Goal: Task Accomplishment & Management: Manage account settings

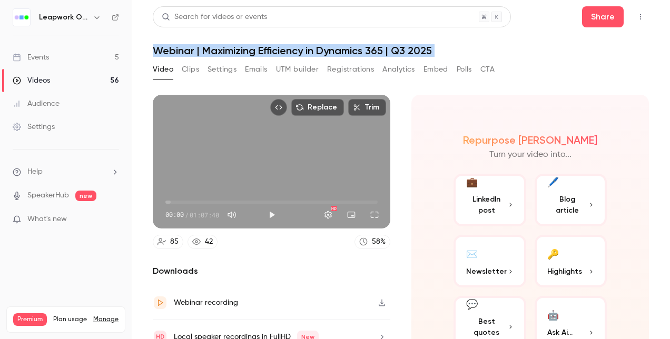
click at [42, 58] on div "Events" at bounding box center [31, 57] width 36 height 11
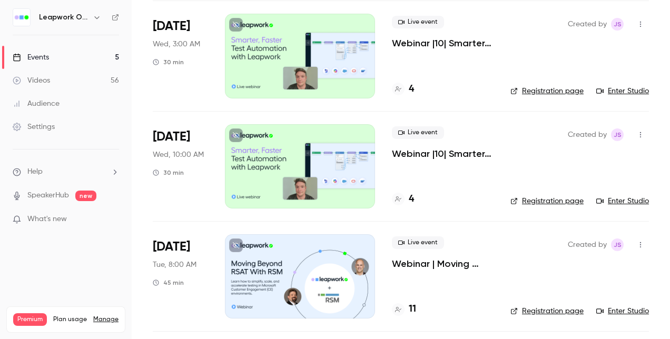
scroll to position [211, 0]
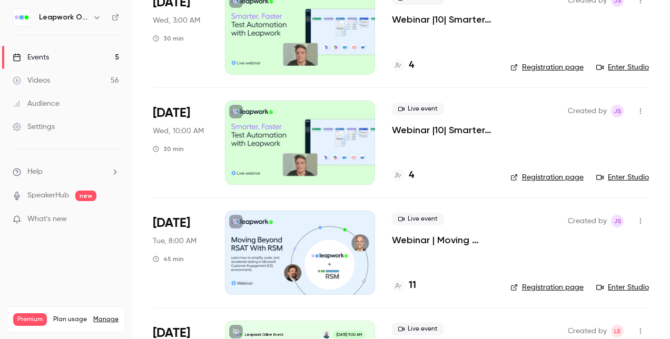
click at [274, 258] on div at bounding box center [300, 253] width 150 height 84
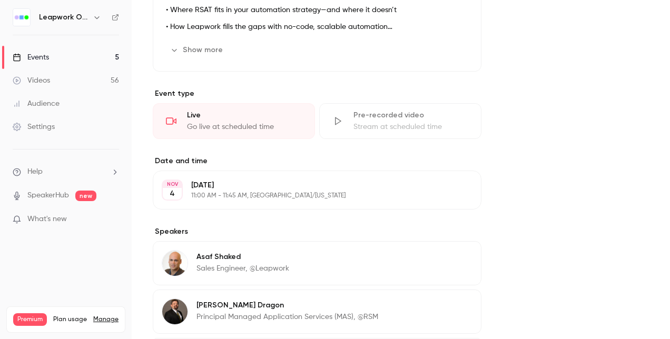
scroll to position [395, 0]
click at [227, 184] on p "[DATE]" at bounding box center [308, 185] width 235 height 11
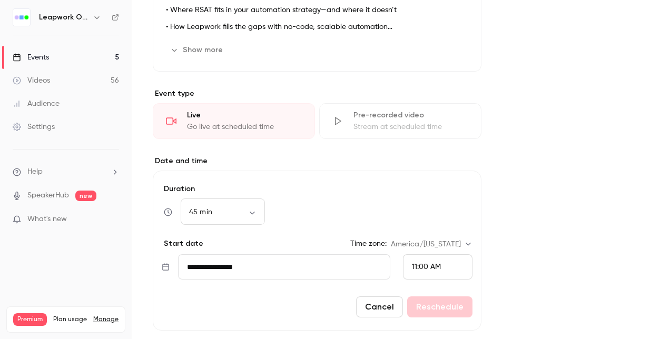
click at [246, 266] on input "**********" at bounding box center [284, 267] width 212 height 25
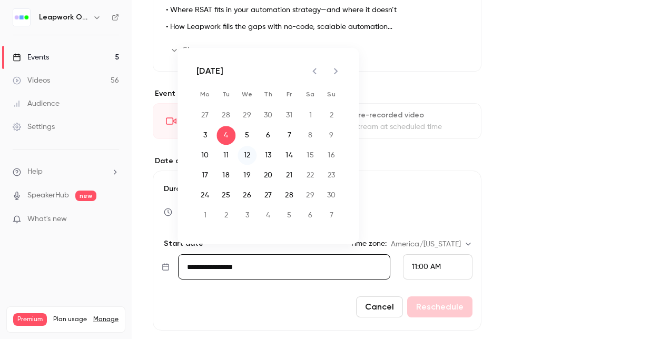
click at [248, 155] on button "12" at bounding box center [247, 155] width 19 height 19
type input "**********"
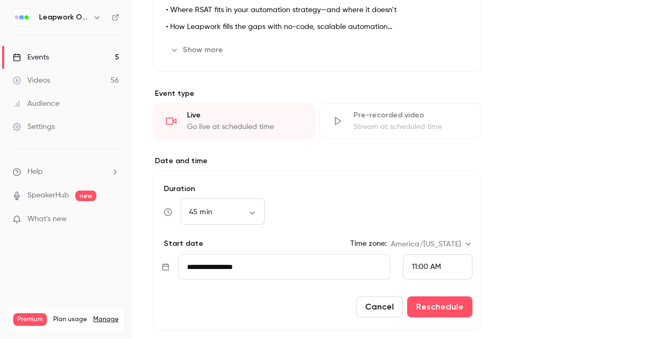
click at [438, 266] on span "11:00 AM" at bounding box center [426, 266] width 29 height 7
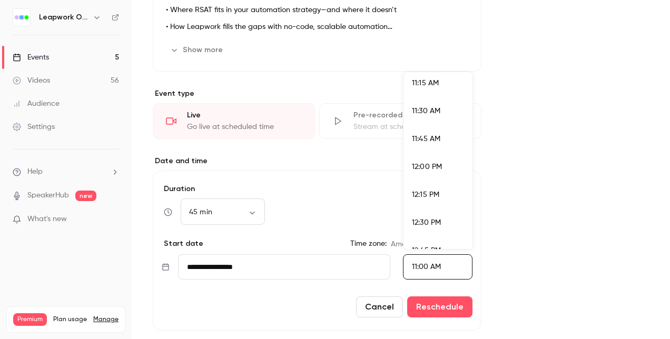
click at [434, 162] on div "12:00 PM" at bounding box center [438, 167] width 52 height 11
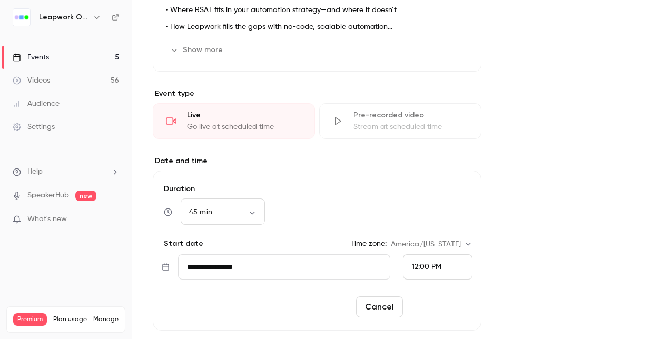
click at [434, 305] on button "Reschedule" at bounding box center [439, 307] width 65 height 21
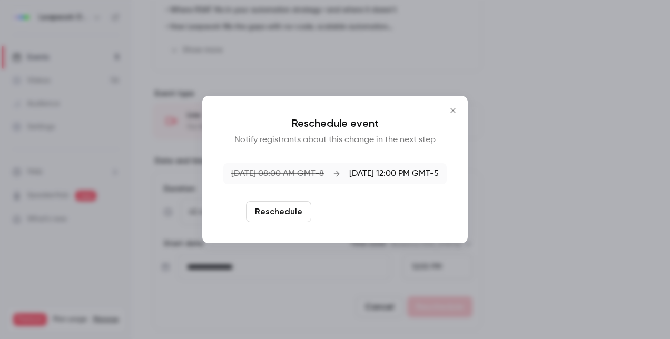
click at [357, 209] on button "Reschedule and notify" at bounding box center [370, 211] width 109 height 21
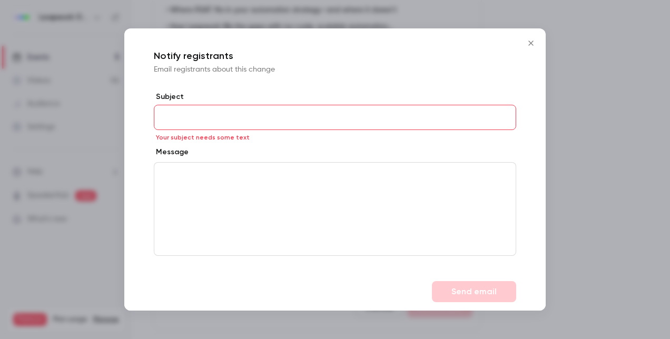
click at [534, 41] on icon "Close" at bounding box center [531, 43] width 13 height 8
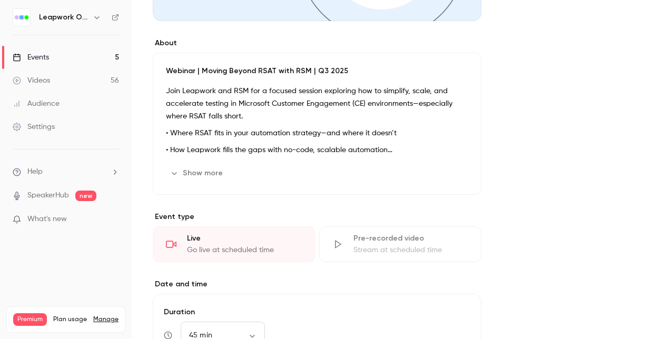
scroll to position [237, 0]
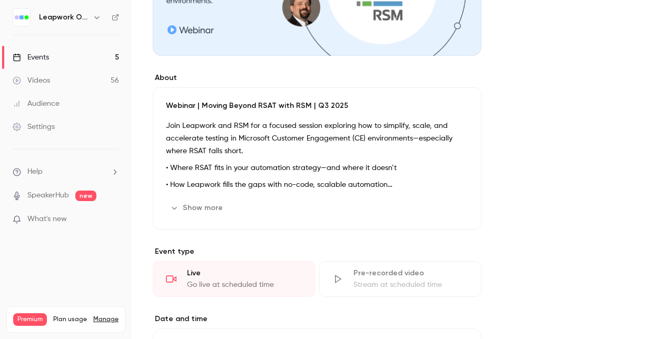
click at [233, 103] on p "Webinar | Moving Beyond RSAT with RSM | Q3 2025" at bounding box center [317, 106] width 302 height 11
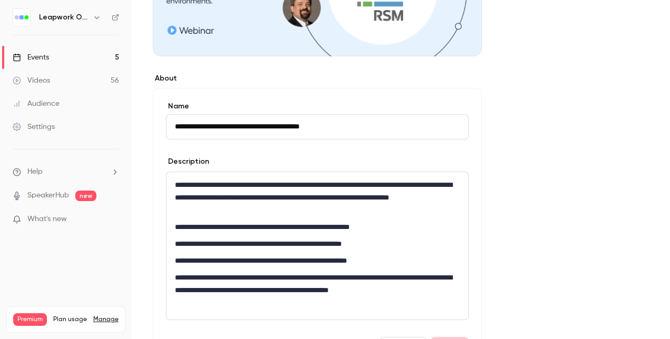
click at [218, 127] on input "**********" at bounding box center [317, 126] width 303 height 25
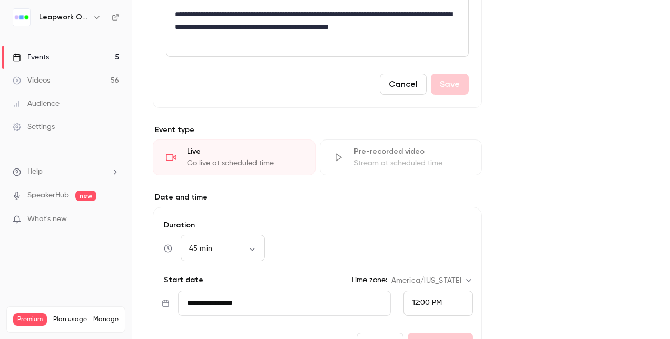
scroll to position [501, 0]
click at [240, 301] on input "**********" at bounding box center [284, 303] width 213 height 25
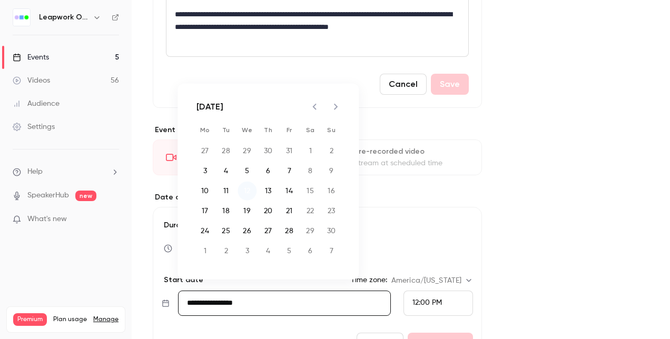
click at [251, 188] on button "12" at bounding box center [247, 191] width 19 height 19
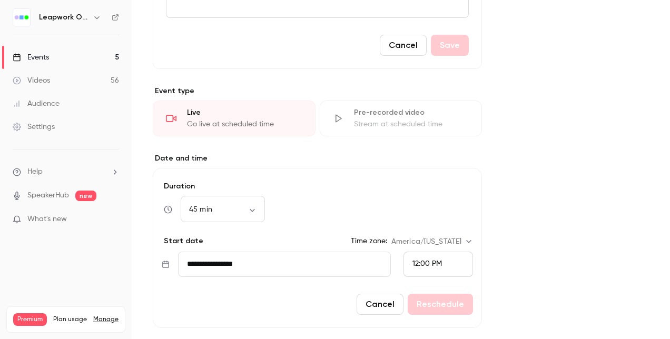
scroll to position [553, 0]
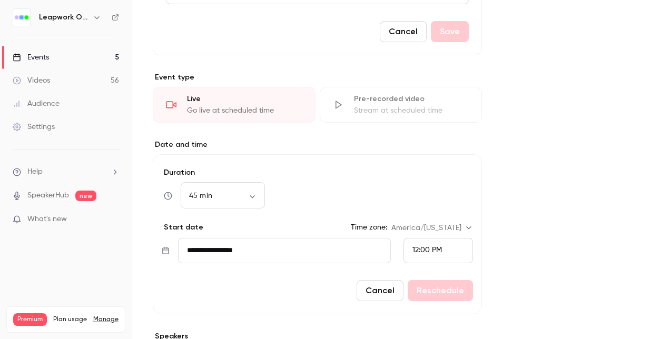
click at [287, 248] on input "**********" at bounding box center [284, 250] width 213 height 25
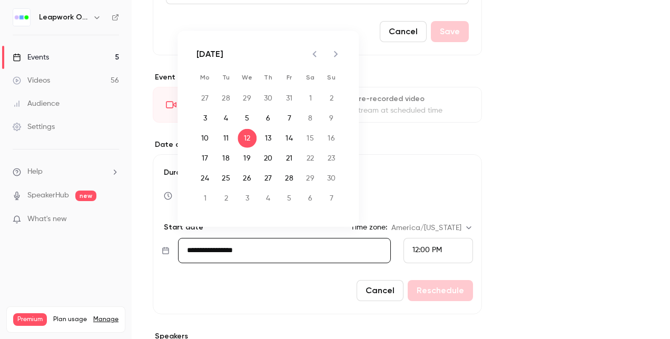
click at [444, 249] on div "12:00 PM" at bounding box center [439, 250] width 70 height 25
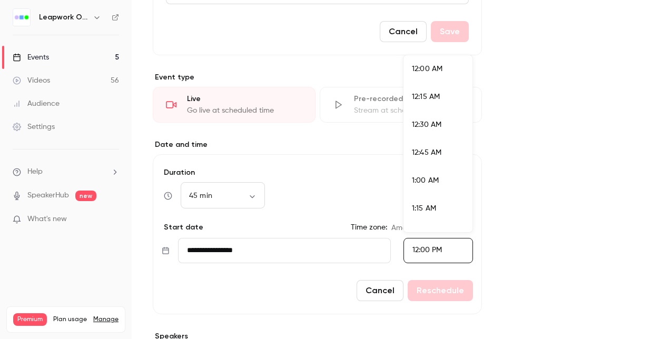
scroll to position [1266, 0]
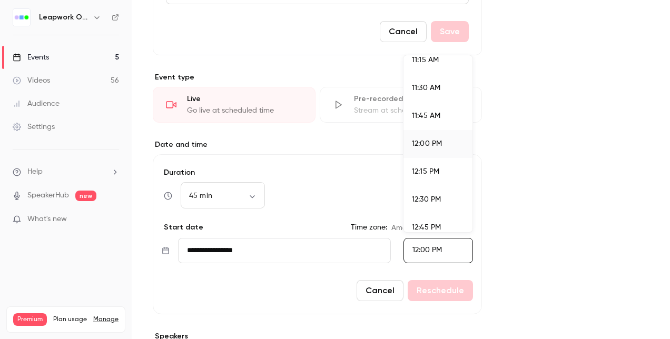
click at [443, 145] on div "12:00 PM" at bounding box center [438, 144] width 52 height 11
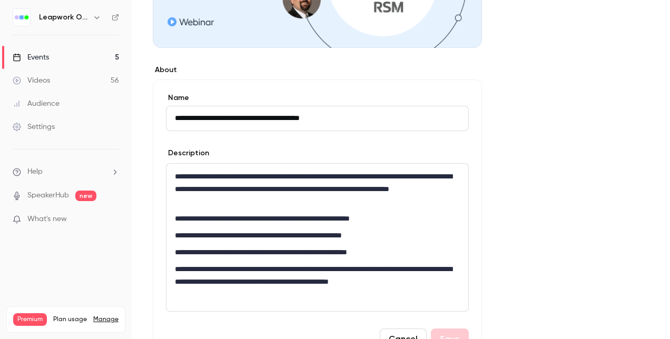
scroll to position [236, 0]
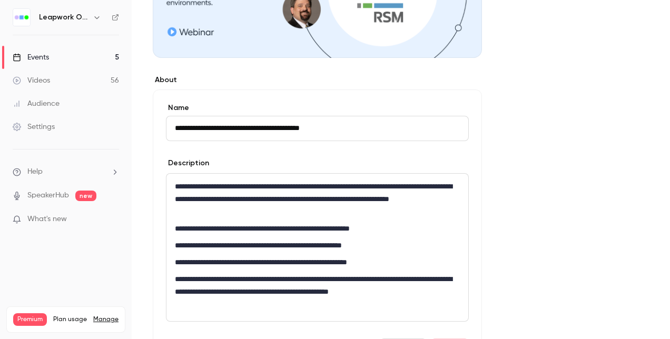
click at [277, 129] on input "**********" at bounding box center [317, 128] width 303 height 25
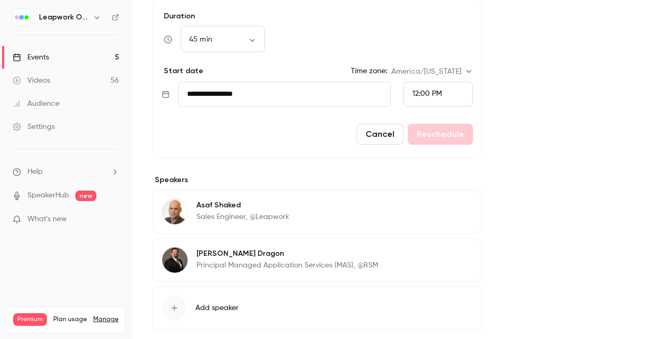
scroll to position [763, 0]
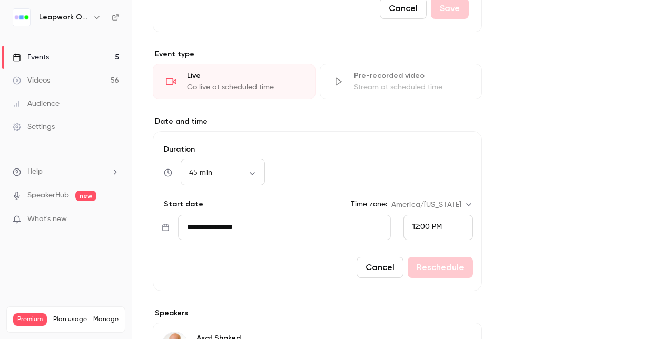
scroll to position [580, 0]
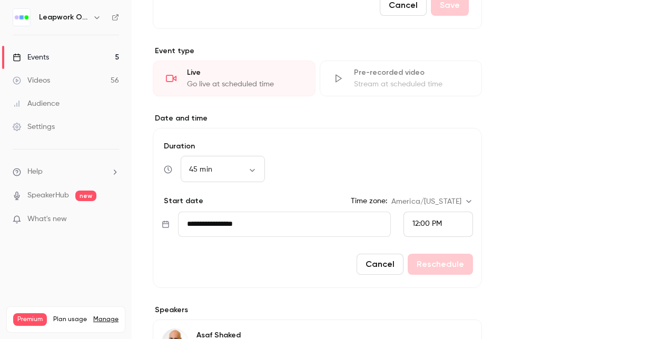
click at [407, 12] on button "Cancel" at bounding box center [403, 5] width 47 height 21
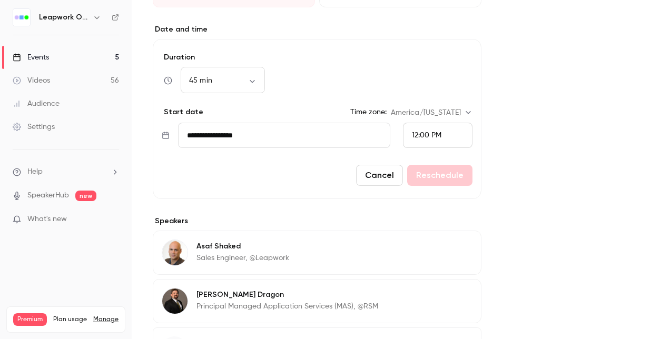
click at [379, 160] on form "**********" at bounding box center [317, 119] width 329 height 160
drag, startPoint x: 376, startPoint y: 178, endPoint x: 345, endPoint y: 168, distance: 32.8
click at [377, 178] on button "Cancel" at bounding box center [379, 175] width 47 height 21
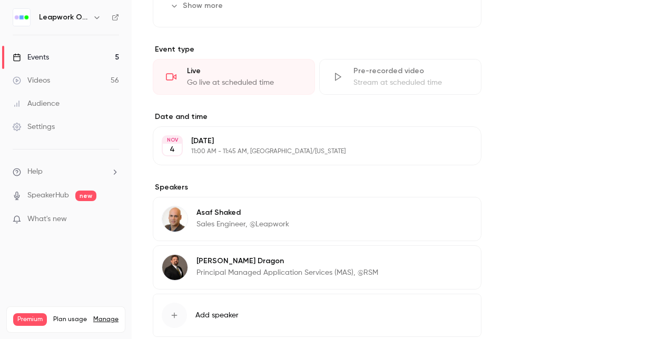
scroll to position [395, 0]
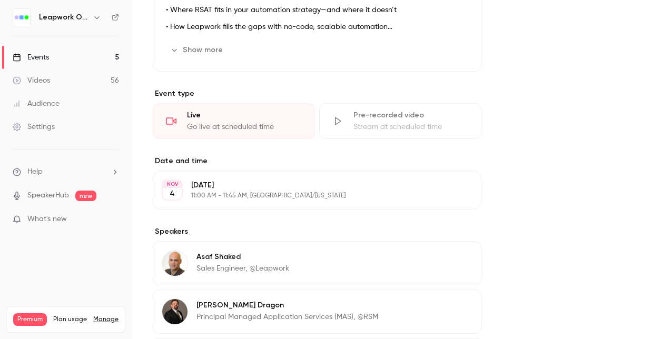
click at [193, 185] on p "[DATE]" at bounding box center [308, 185] width 235 height 11
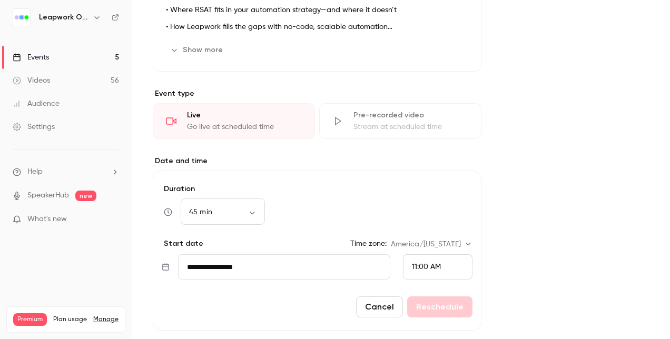
click at [334, 268] on input "**********" at bounding box center [284, 267] width 212 height 25
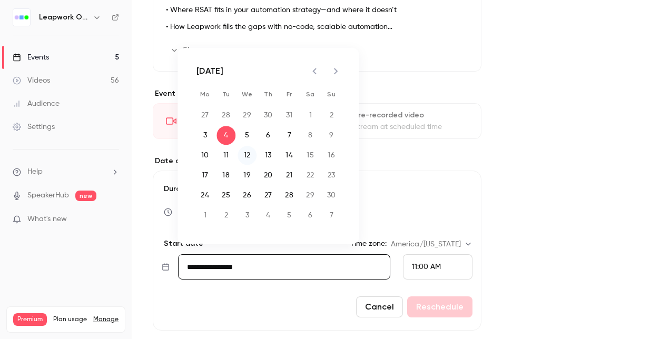
click at [250, 157] on button "12" at bounding box center [247, 155] width 19 height 19
type input "**********"
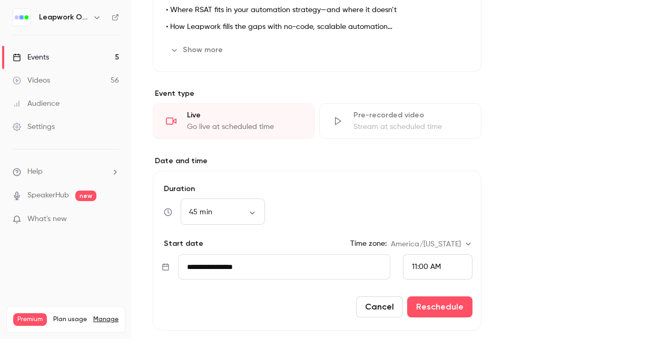
click at [444, 265] on div "11:00 AM" at bounding box center [438, 267] width 70 height 25
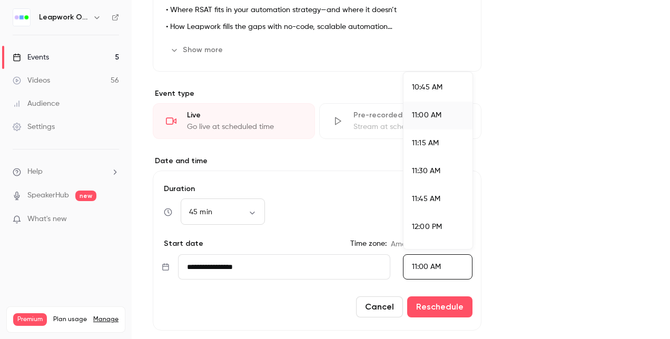
scroll to position [1259, 0]
click at [431, 156] on li "12:00 PM" at bounding box center [438, 167] width 69 height 28
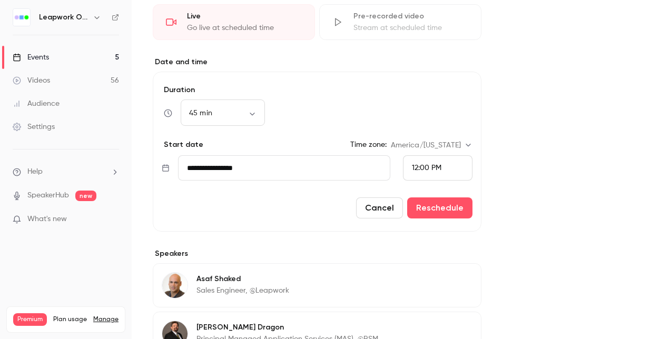
scroll to position [501, 0]
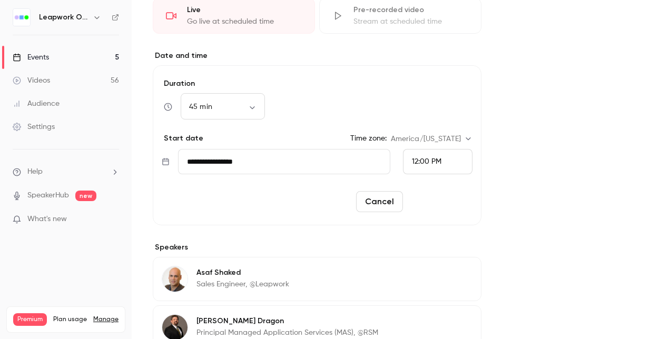
click at [454, 197] on button "Reschedule" at bounding box center [439, 201] width 65 height 21
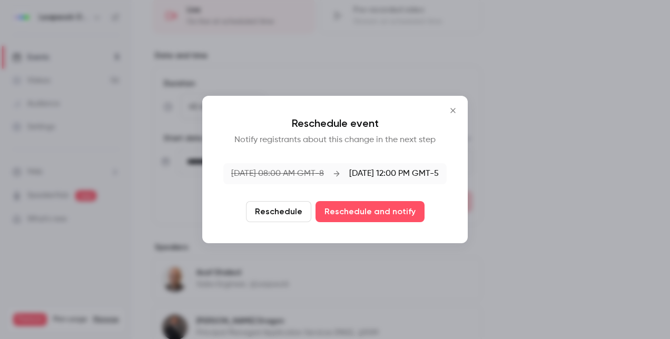
click at [455, 108] on icon "Close" at bounding box center [453, 110] width 13 height 8
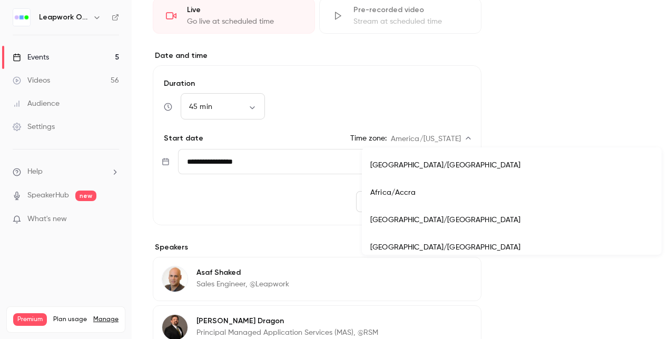
click at [457, 138] on body "Leapwork Online Event Events 5 Videos 56 Audience Settings Help SpeakerHub new …" at bounding box center [335, 169] width 670 height 339
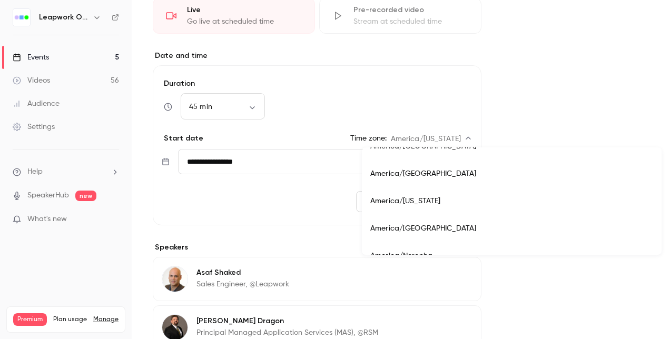
click at [431, 196] on li "America/[US_STATE]" at bounding box center [512, 201] width 300 height 27
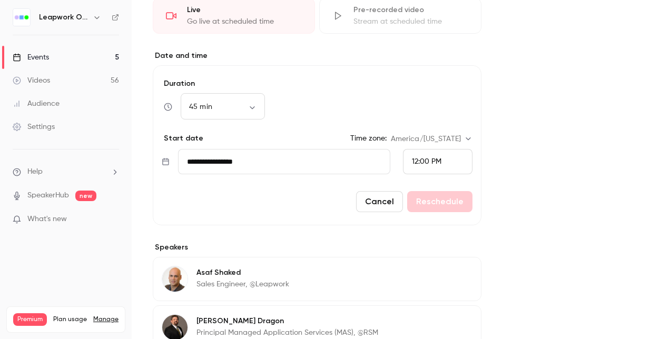
drag, startPoint x: 380, startPoint y: 194, endPoint x: 363, endPoint y: 172, distance: 28.5
click at [380, 193] on button "Cancel" at bounding box center [379, 201] width 47 height 21
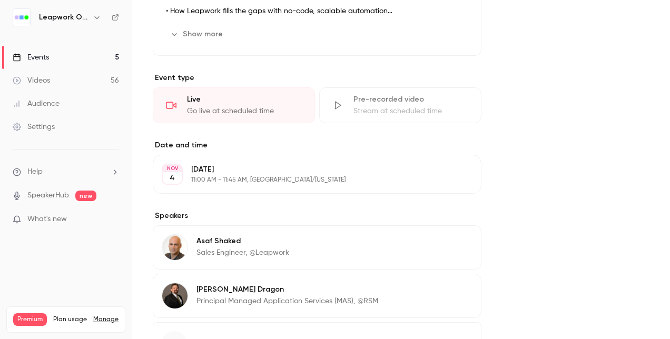
scroll to position [395, 0]
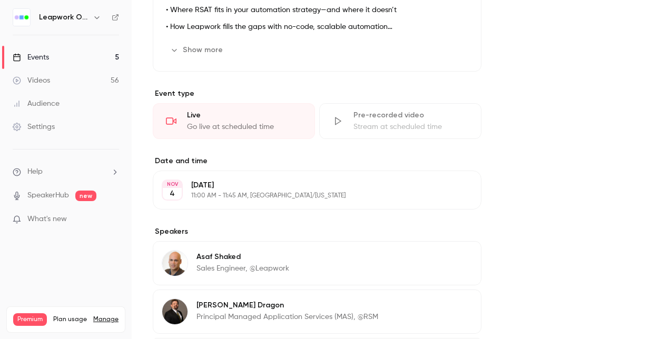
click at [454, 188] on button "Edit" at bounding box center [453, 190] width 38 height 17
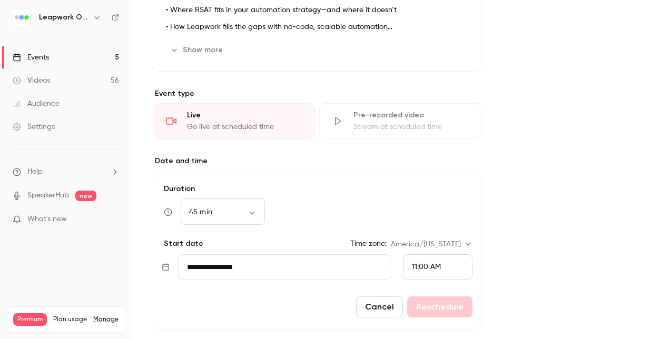
click at [213, 268] on input "**********" at bounding box center [284, 267] width 212 height 25
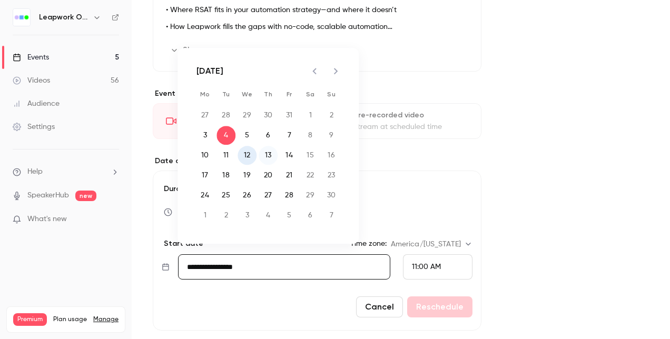
click at [245, 153] on button "12" at bounding box center [247, 155] width 19 height 19
type input "**********"
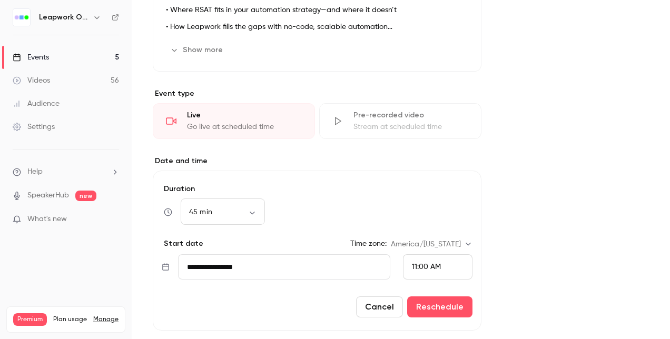
click at [442, 265] on div "11:00 AM" at bounding box center [438, 267] width 70 height 25
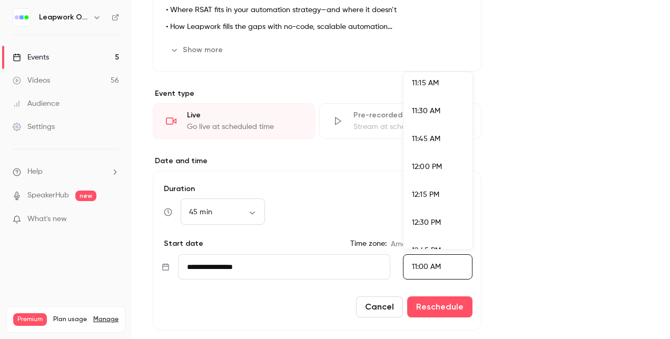
click at [421, 167] on span "12:00 PM" at bounding box center [427, 166] width 30 height 7
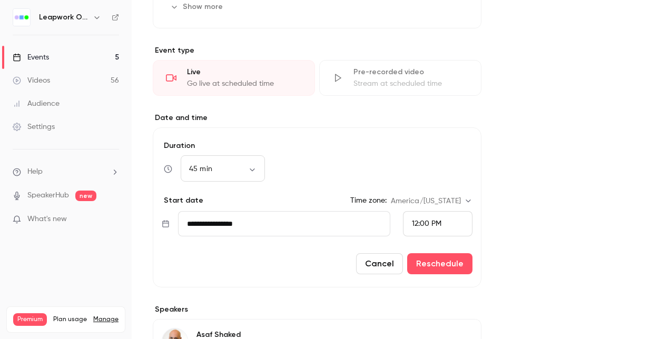
scroll to position [448, 0]
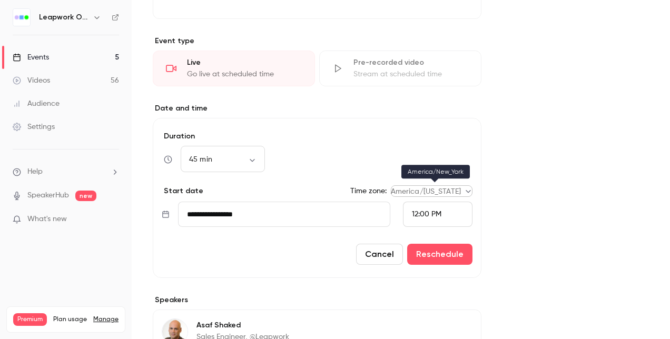
click at [452, 191] on body "Leapwork Online Event Events 5 Videos 56 Audience Settings Help SpeakerHub new …" at bounding box center [335, 169] width 670 height 339
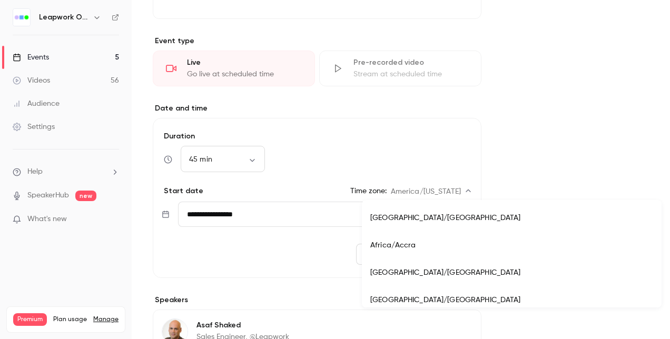
scroll to position [4184, 0]
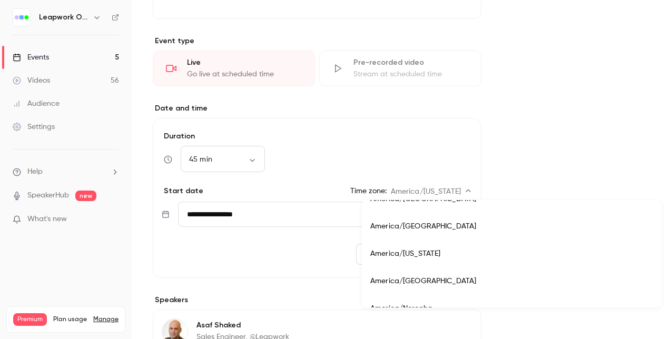
click at [432, 254] on li "America/[US_STATE]" at bounding box center [512, 253] width 300 height 27
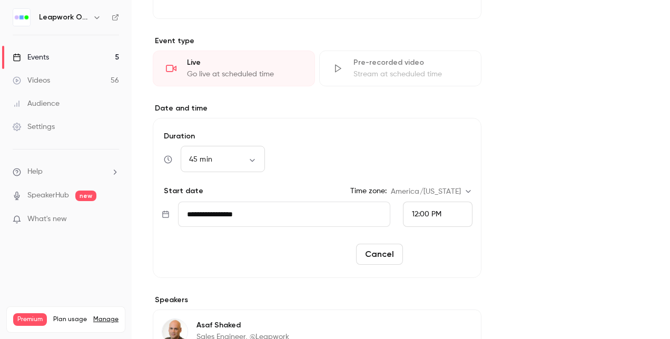
click at [442, 253] on button "Reschedule" at bounding box center [439, 254] width 65 height 21
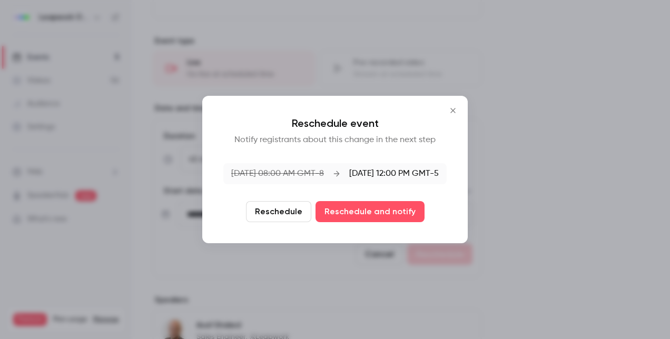
click at [276, 209] on button "Reschedule" at bounding box center [278, 211] width 65 height 21
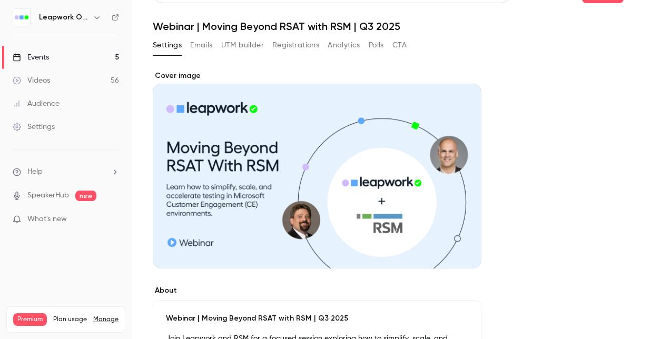
scroll to position [0, 0]
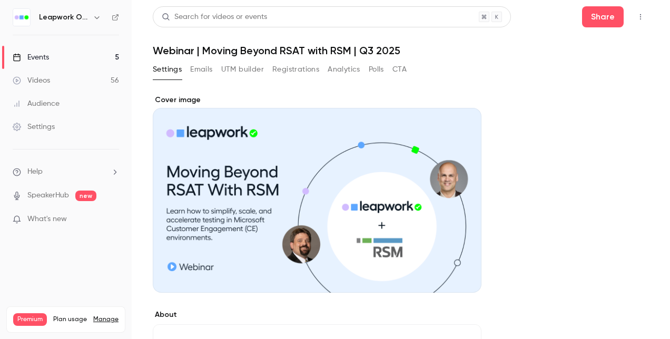
click at [294, 65] on button "Registrations" at bounding box center [295, 69] width 47 height 17
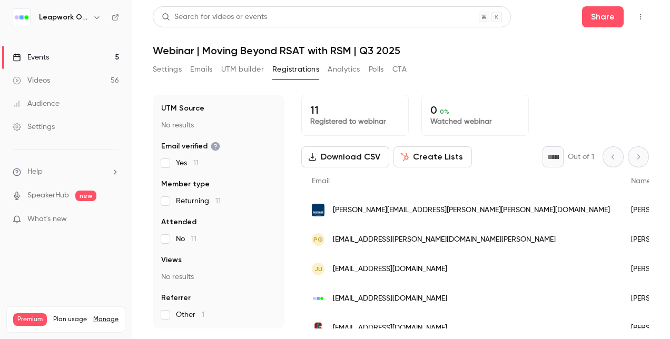
click at [166, 69] on button "Settings" at bounding box center [167, 69] width 29 height 17
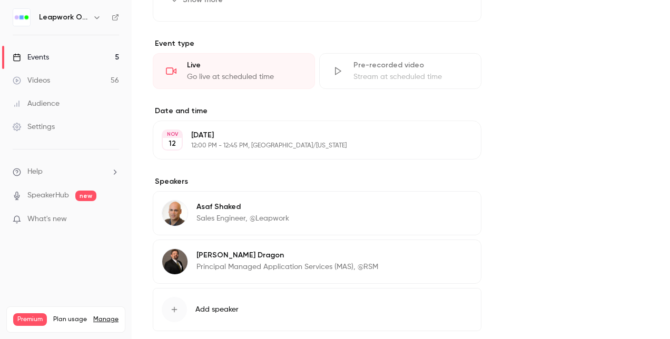
scroll to position [501, 0]
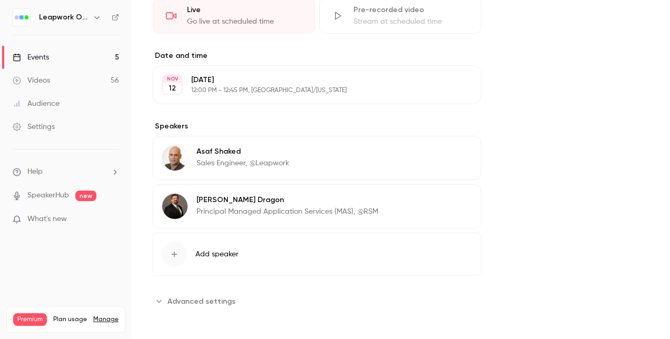
click at [192, 299] on span "Advanced settings" at bounding box center [202, 301] width 68 height 11
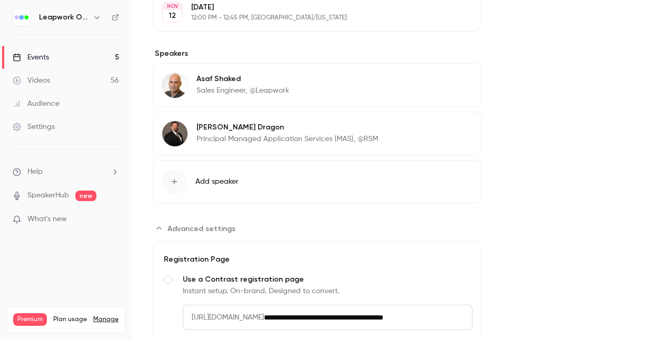
scroll to position [704, 0]
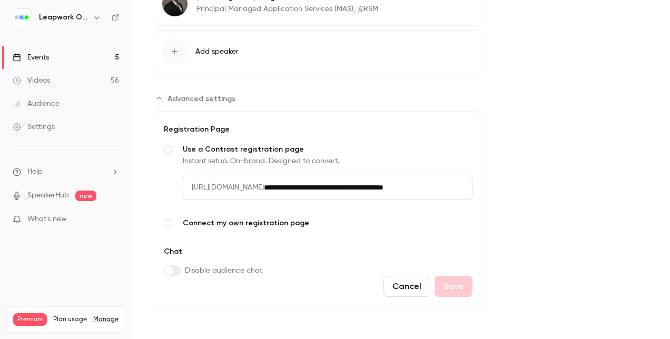
click at [441, 188] on input "**********" at bounding box center [368, 187] width 209 height 25
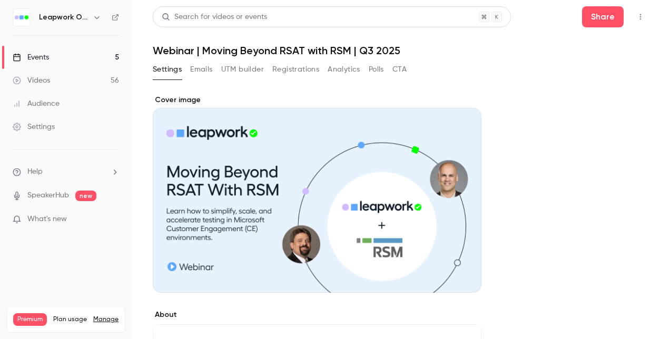
scroll to position [0, 0]
click at [306, 71] on button "Registrations" at bounding box center [295, 69] width 47 height 17
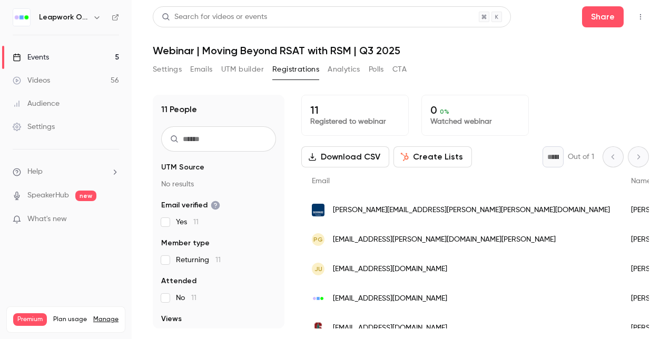
click at [207, 71] on button "Emails" at bounding box center [201, 69] width 22 height 17
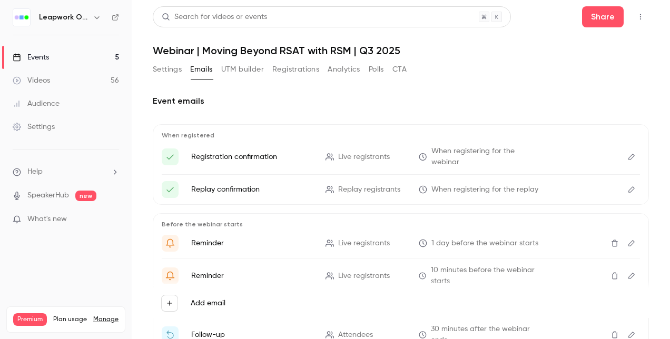
click at [47, 55] on div "Events" at bounding box center [31, 57] width 36 height 11
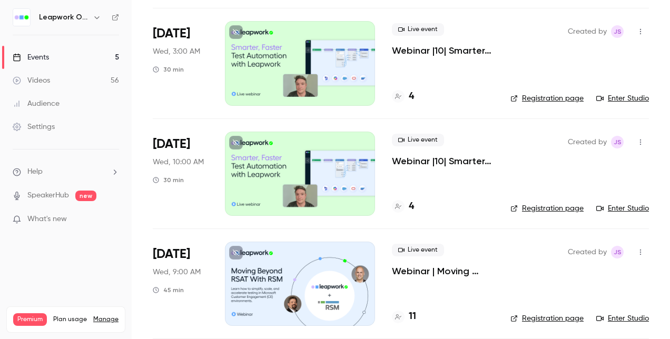
scroll to position [295, 0]
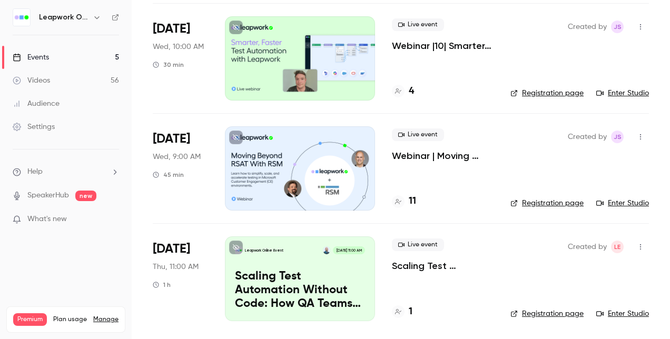
click at [323, 166] on div at bounding box center [300, 168] width 150 height 84
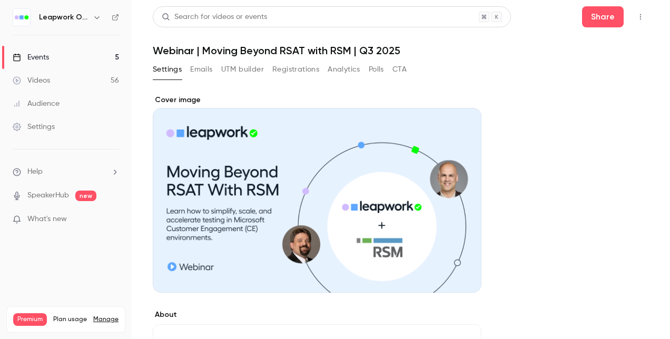
click at [52, 57] on link "Events 5" at bounding box center [66, 57] width 132 height 23
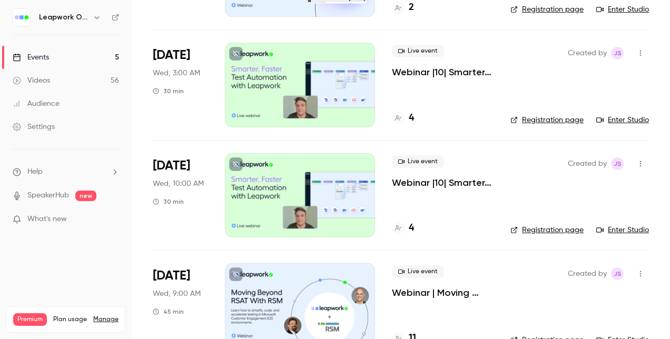
scroll to position [295, 0]
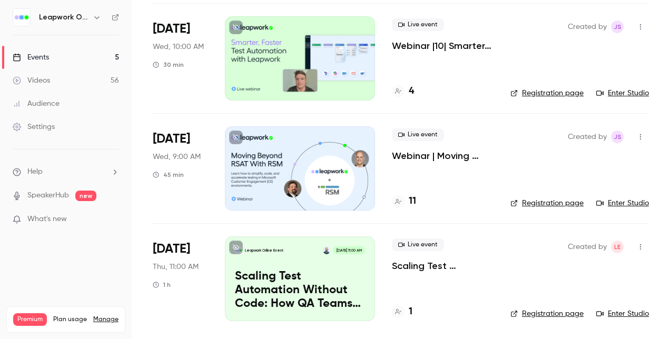
click at [281, 169] on div at bounding box center [300, 168] width 150 height 84
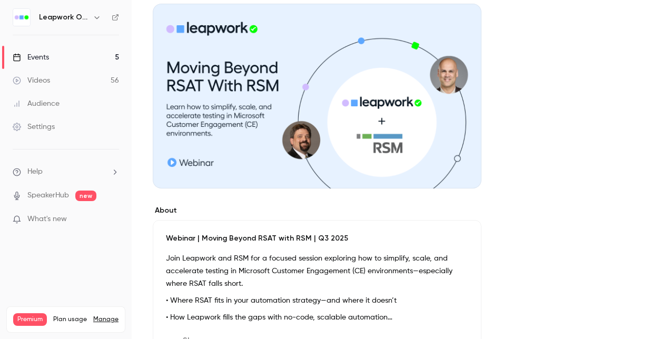
scroll to position [105, 0]
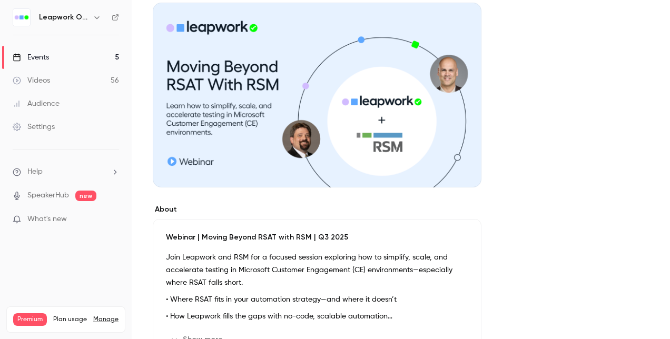
click at [276, 235] on p "Webinar | Moving Beyond RSAT with RSM | Q3 2025" at bounding box center [317, 237] width 302 height 11
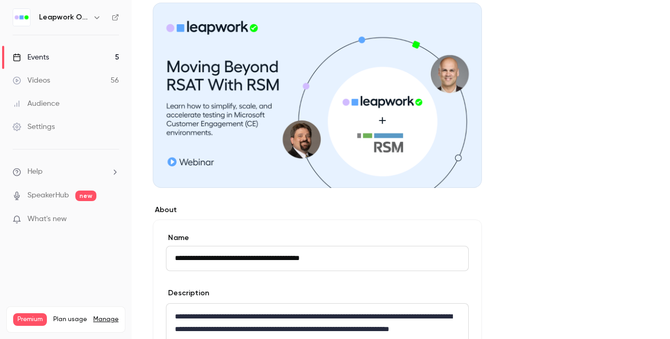
click at [256, 252] on input "**********" at bounding box center [317, 258] width 303 height 25
click at [255, 253] on input "**********" at bounding box center [317, 258] width 303 height 25
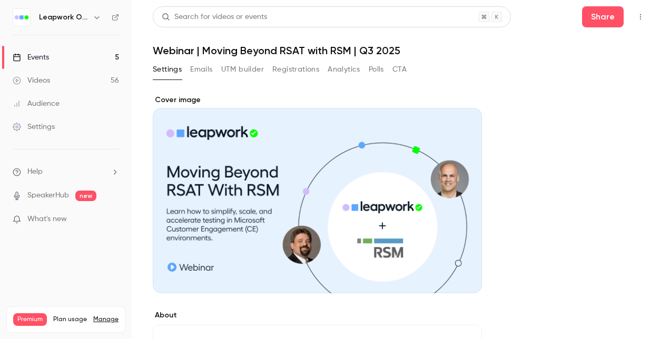
click at [48, 57] on div "Events" at bounding box center [31, 57] width 36 height 11
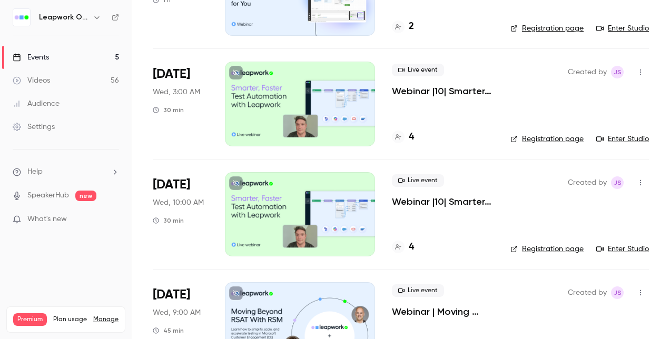
scroll to position [263, 0]
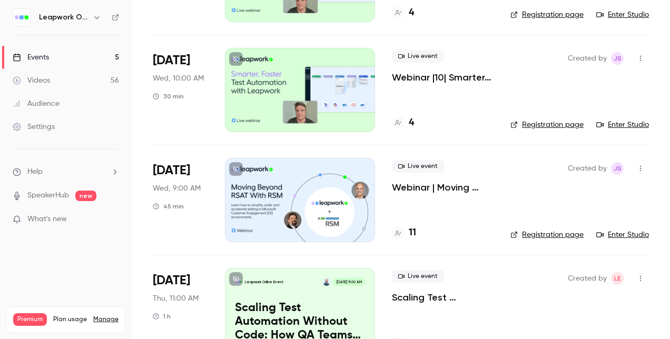
click at [270, 194] on div at bounding box center [300, 200] width 150 height 84
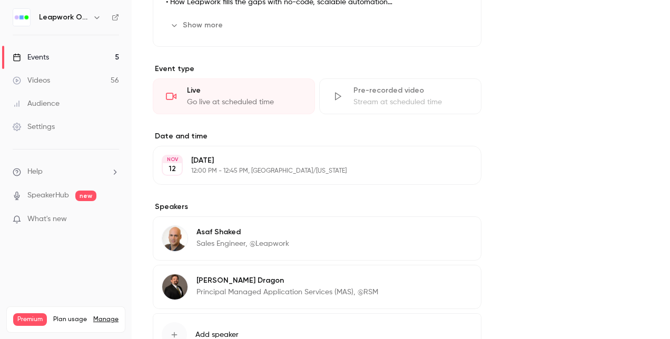
scroll to position [501, 0]
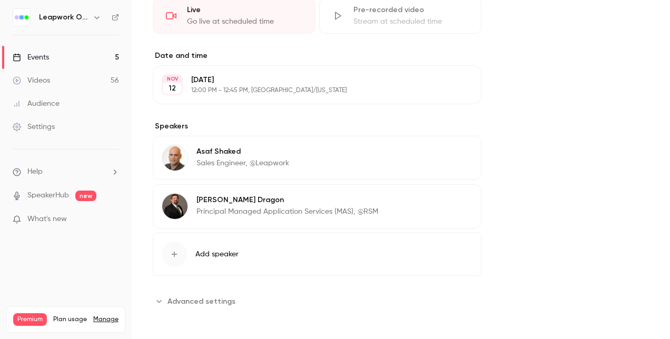
click at [210, 296] on span "Advanced settings" at bounding box center [202, 301] width 68 height 11
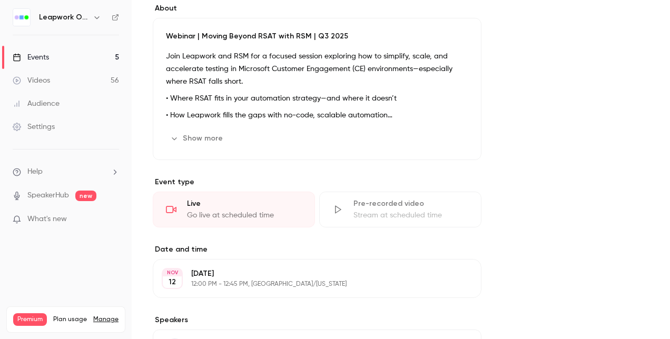
scroll to position [290, 0]
